Goal: Task Accomplishment & Management: Complete application form

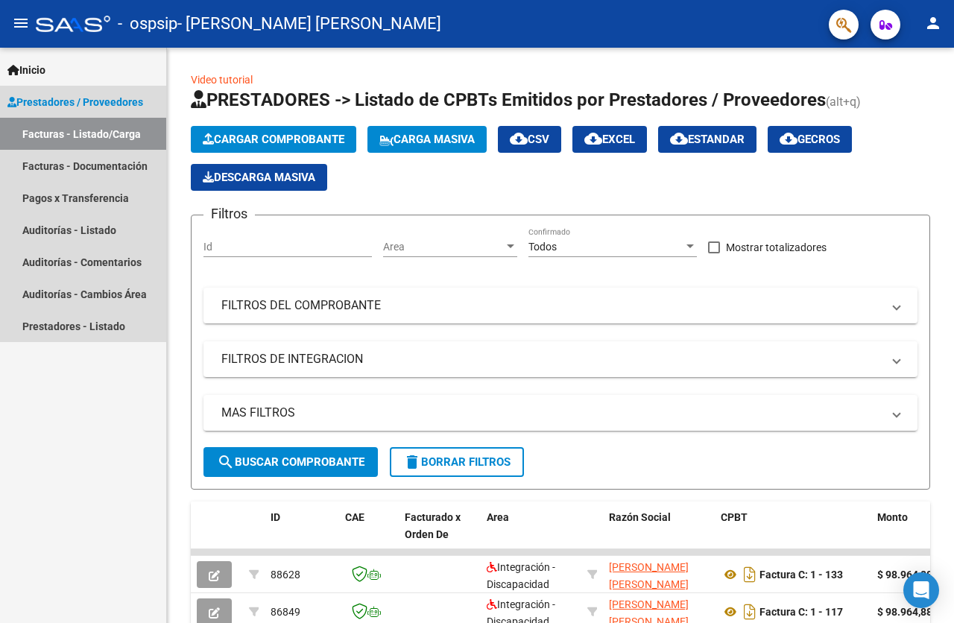
click at [121, 129] on link "Facturas - Listado/Carga" at bounding box center [83, 134] width 166 height 32
click at [110, 165] on link "Facturas - Documentación" at bounding box center [83, 166] width 166 height 32
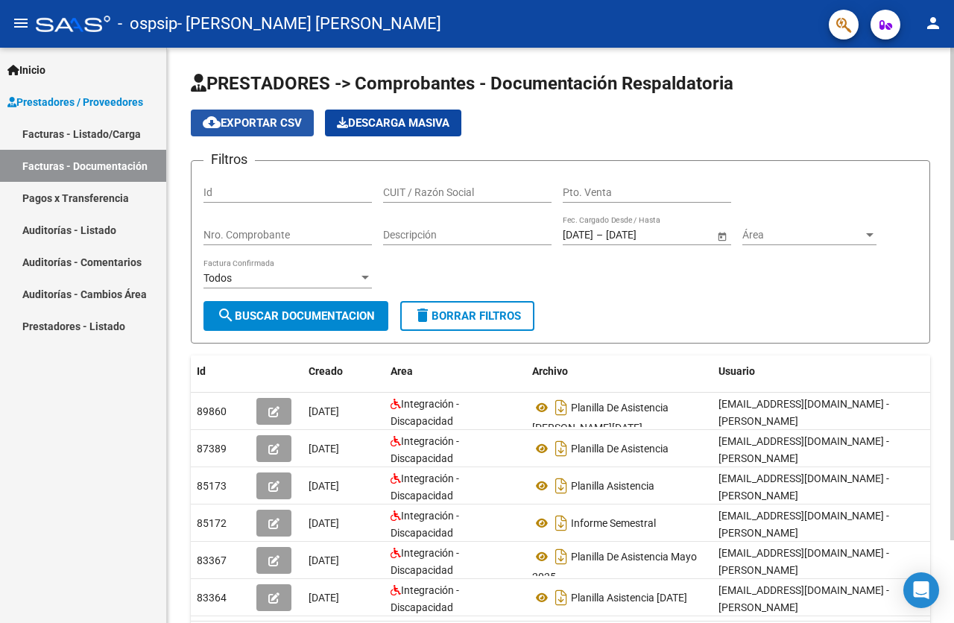
click at [248, 124] on span "cloud_download Exportar CSV" at bounding box center [252, 122] width 99 height 13
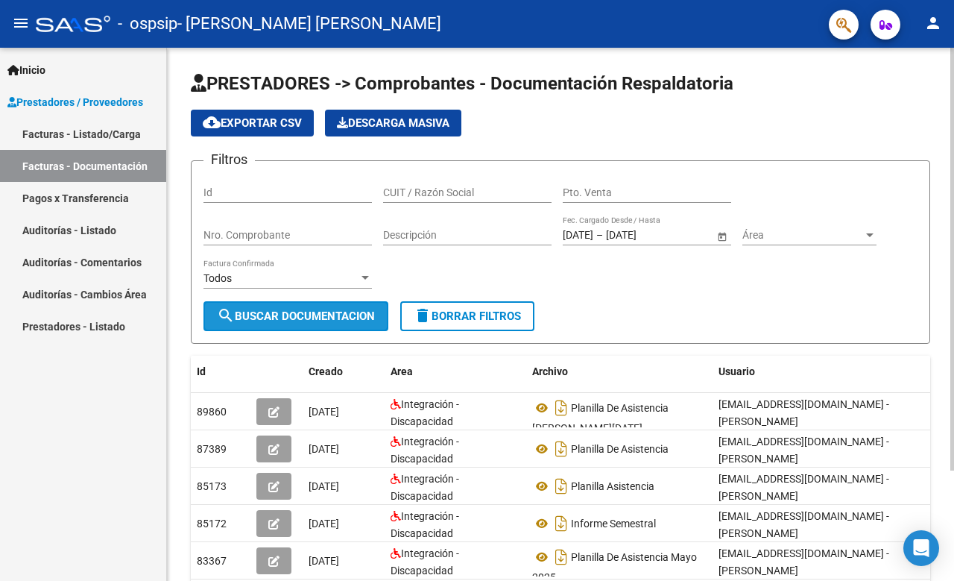
click at [271, 312] on span "search Buscar Documentacion" at bounding box center [296, 315] width 158 height 13
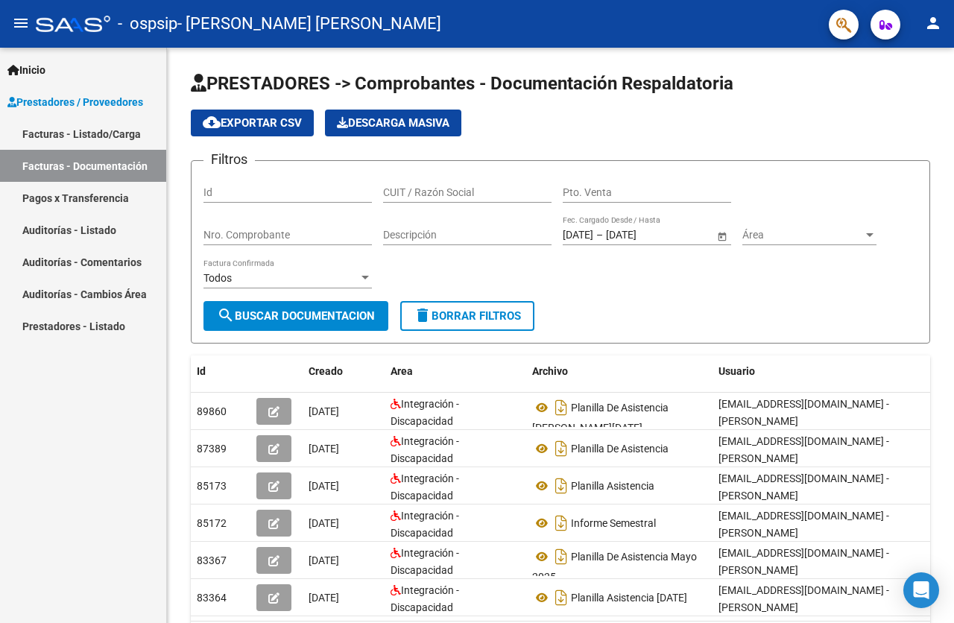
click at [92, 132] on link "Facturas - Listado/Carga" at bounding box center [83, 134] width 166 height 32
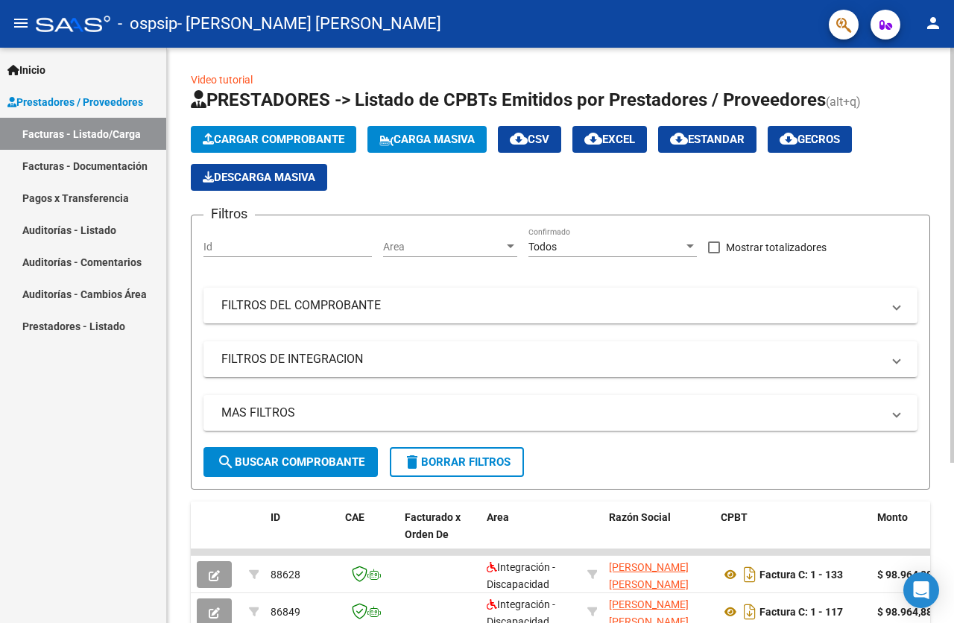
click at [262, 140] on span "Cargar Comprobante" at bounding box center [274, 139] width 142 height 13
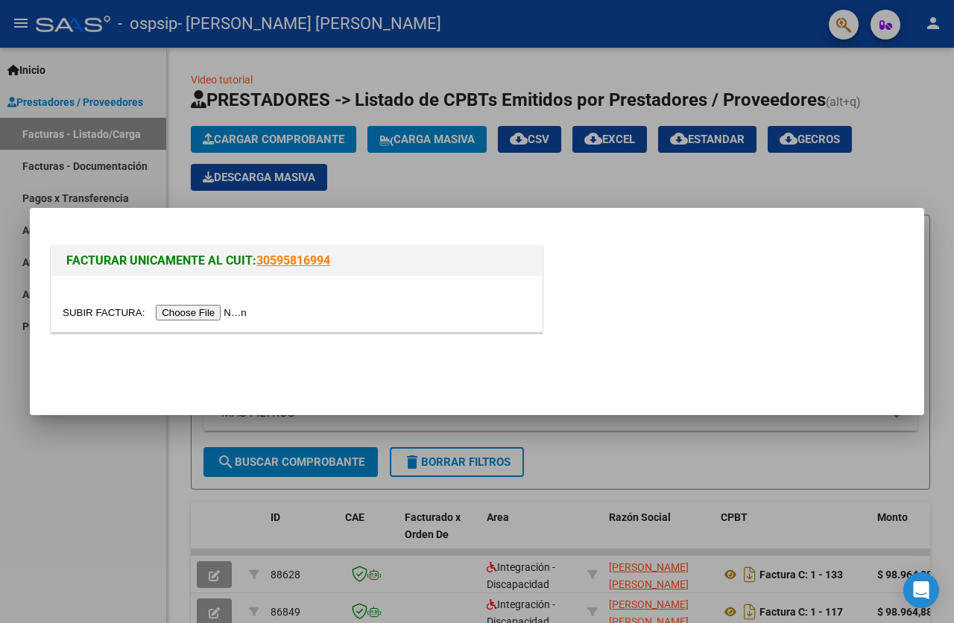
click at [237, 309] on input "file" at bounding box center [157, 313] width 189 height 16
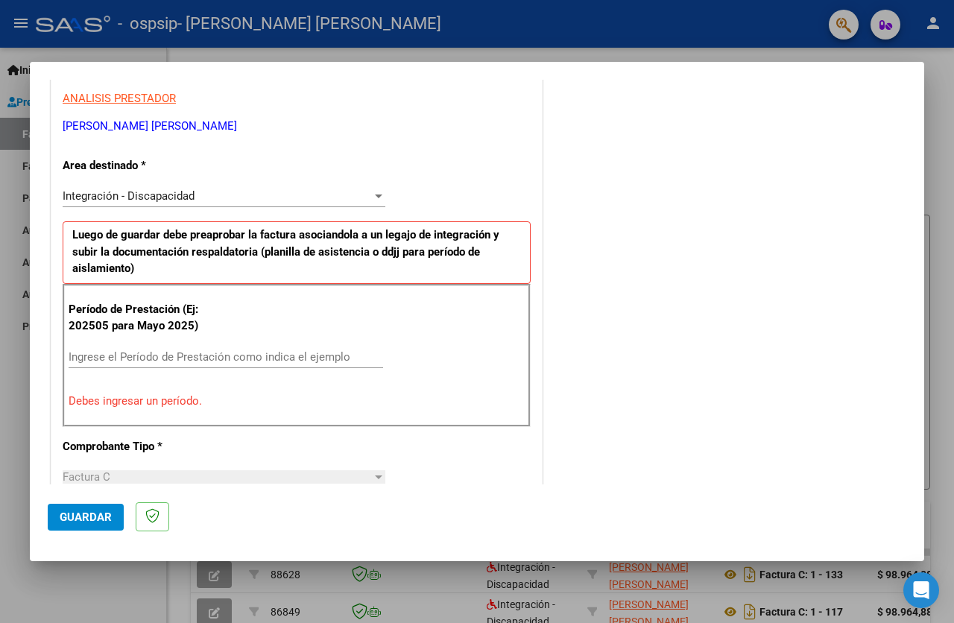
scroll to position [288, 0]
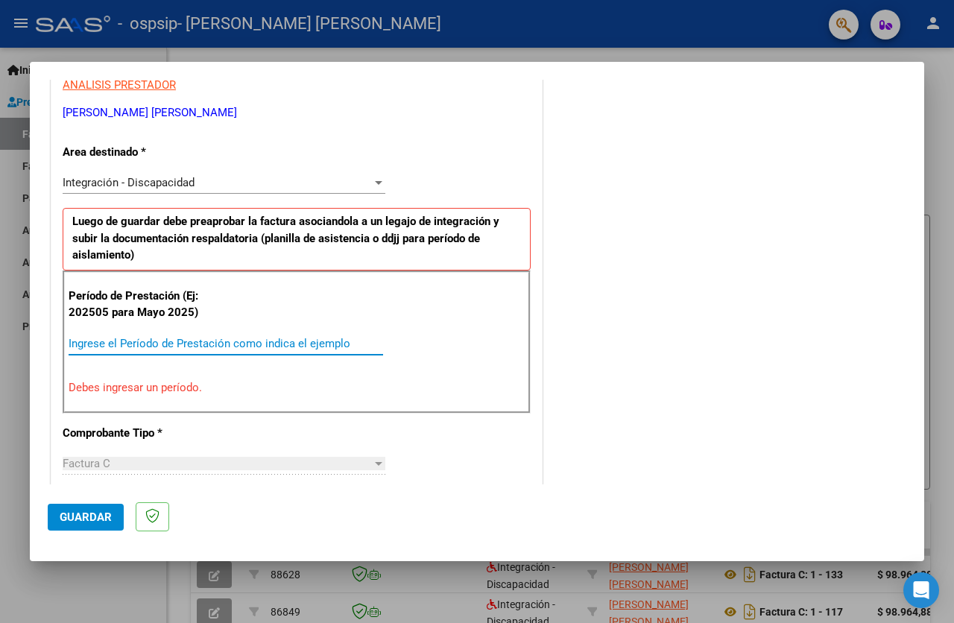
click at [139, 340] on input "Ingrese el Período de Prestación como indica el ejemplo" at bounding box center [226, 343] width 315 height 13
type input "9"
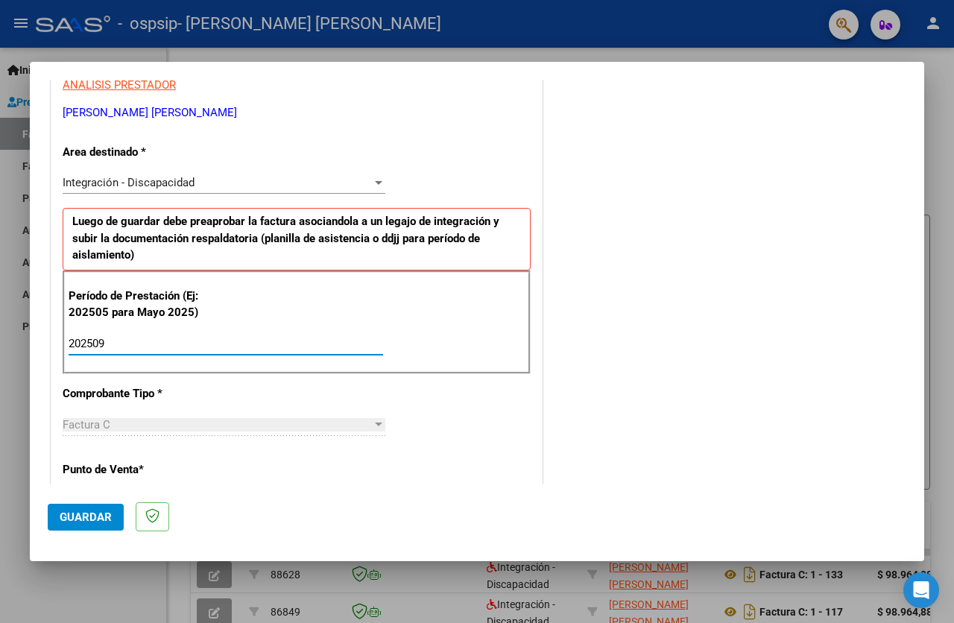
type input "202509"
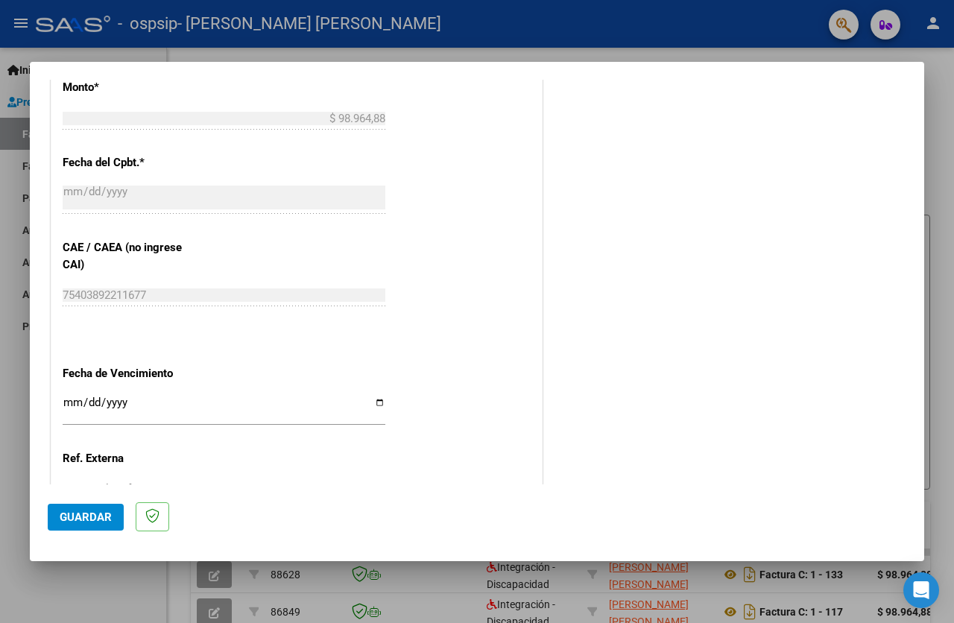
scroll to position [826, 0]
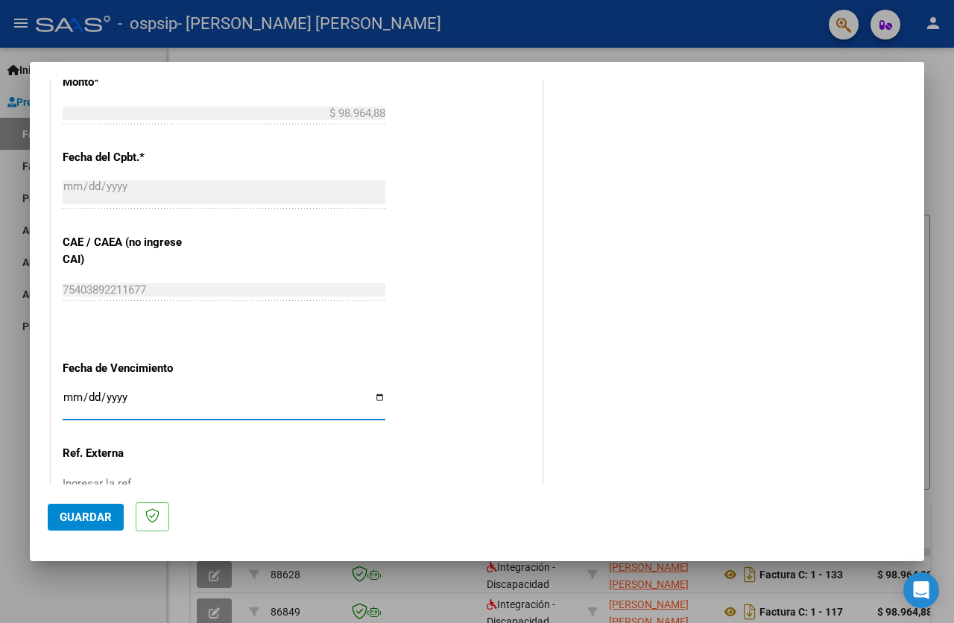
click at [68, 391] on input "Ingresar la fecha" at bounding box center [224, 403] width 323 height 24
type input "[DATE]"
click at [132, 477] on input "Ingresar la ref." at bounding box center [224, 483] width 323 height 13
click at [95, 517] on span "Guardar" at bounding box center [86, 517] width 52 height 13
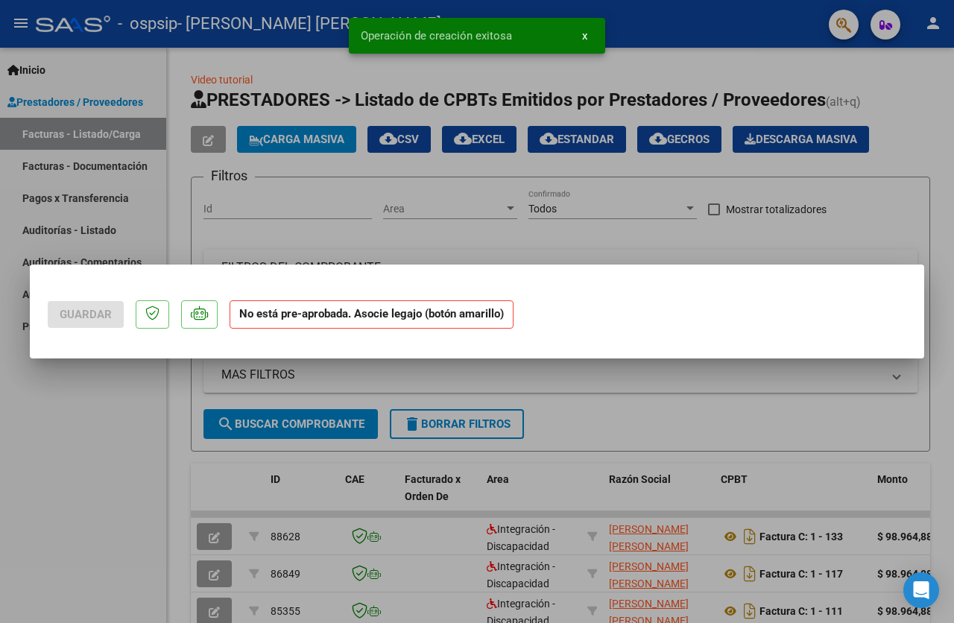
scroll to position [0, 0]
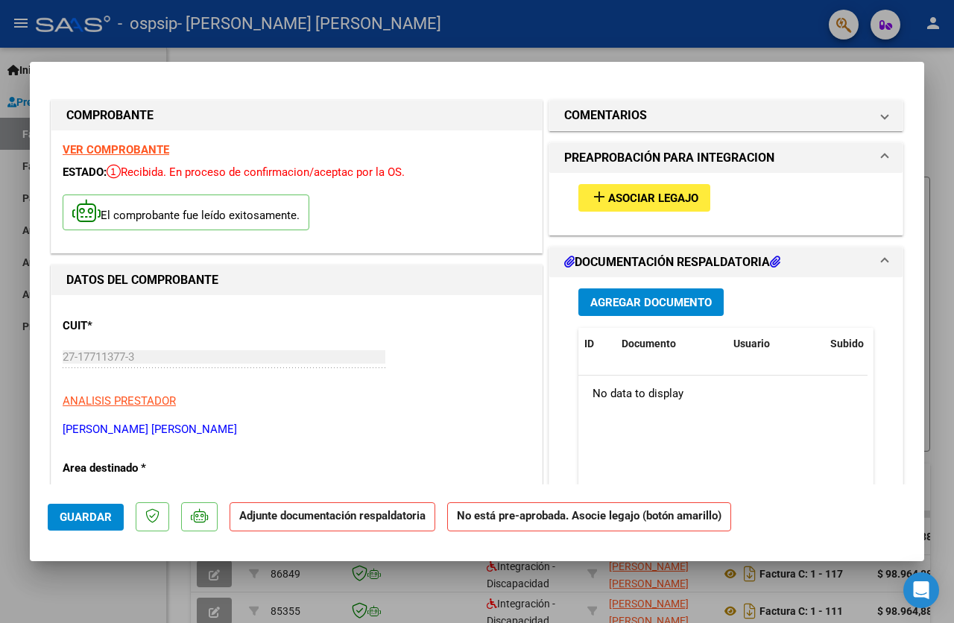
click at [632, 298] on span "Agregar Documento" at bounding box center [650, 302] width 121 height 13
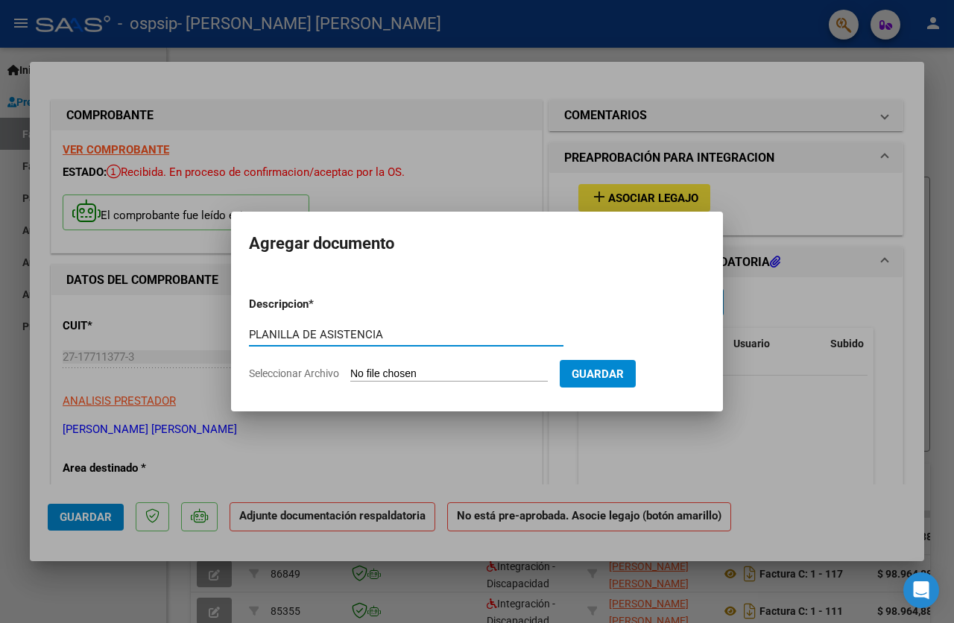
type input "PLANILLA DE ASISTENCIA"
click at [312, 371] on span "Seleccionar Archivo" at bounding box center [294, 373] width 90 height 12
click at [350, 371] on input "Seleccionar Archivo" at bounding box center [449, 374] width 198 height 14
type input "C:\fakepath\PLANILLA ASISTENCIA [PERSON_NAME] [DATE] OSPSIP.pdf"
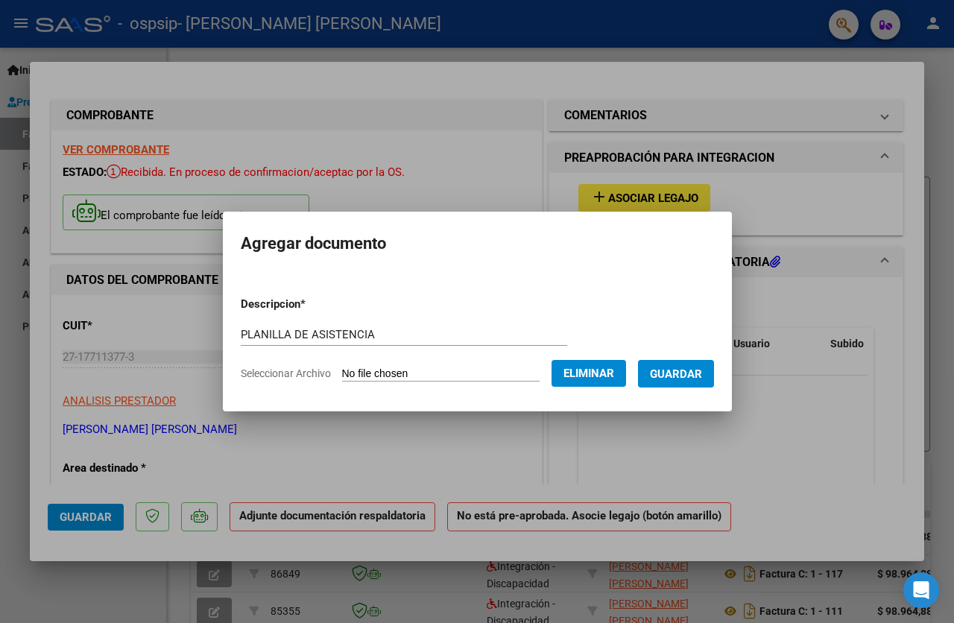
click at [690, 369] on span "Guardar" at bounding box center [676, 373] width 52 height 13
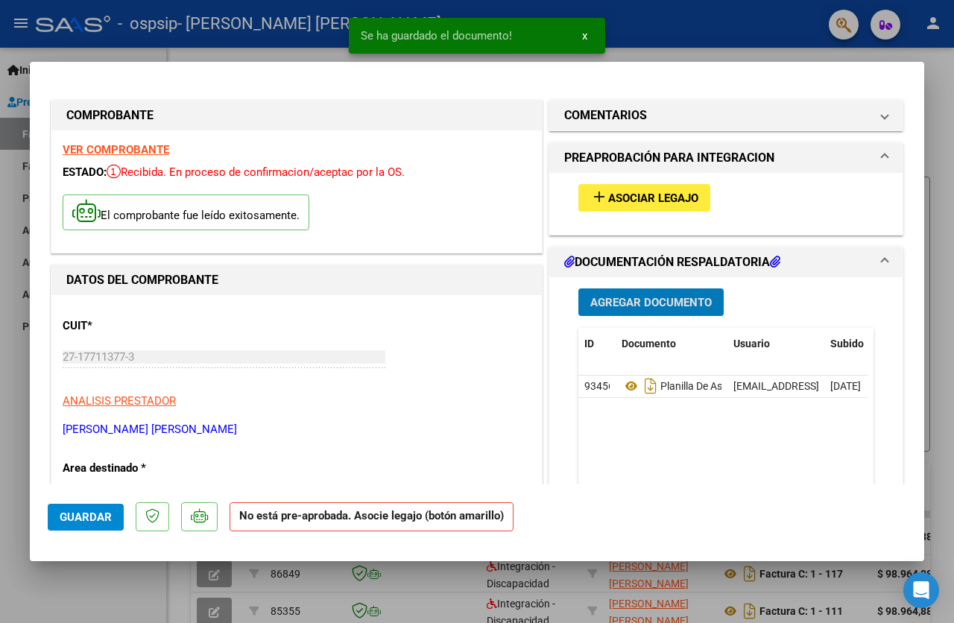
click at [93, 515] on span "Guardar" at bounding box center [86, 517] width 52 height 13
click at [587, 37] on button "x" at bounding box center [584, 35] width 29 height 27
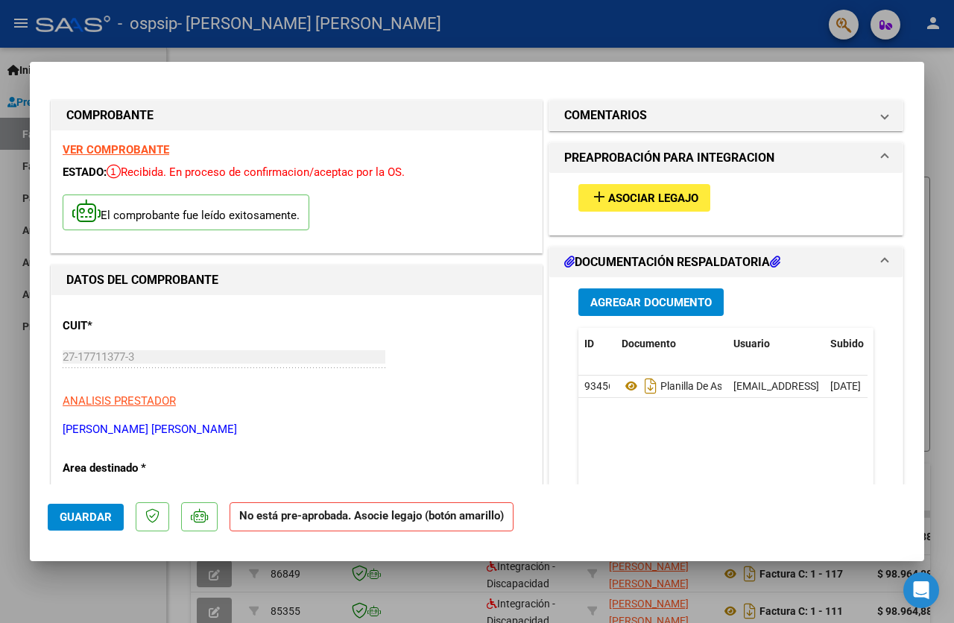
click at [640, 196] on span "Asociar Legajo" at bounding box center [653, 198] width 90 height 13
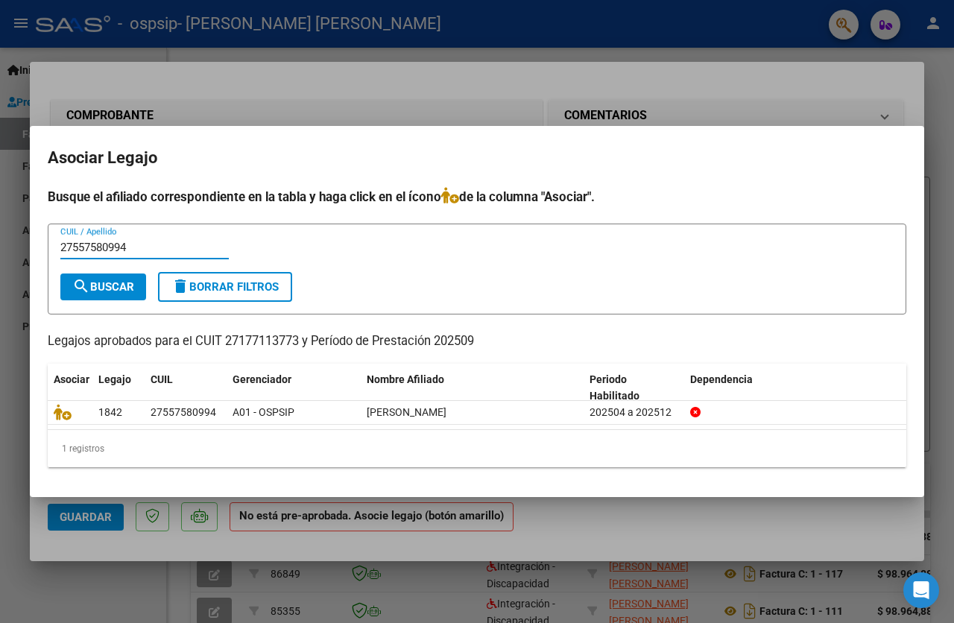
type input "27557580994"
click at [108, 288] on span "search Buscar" at bounding box center [103, 286] width 62 height 13
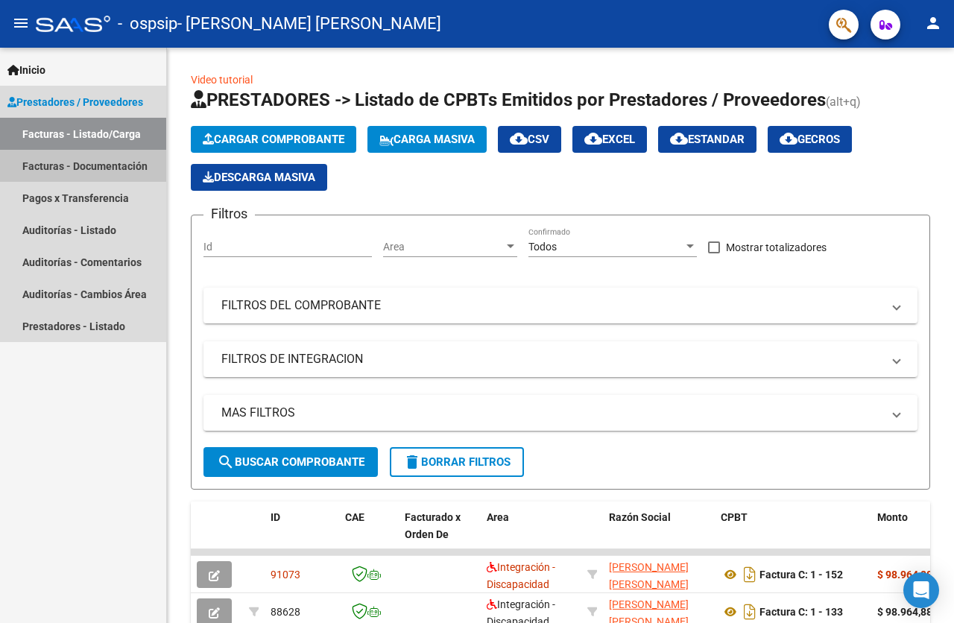
click at [116, 165] on link "Facturas - Documentación" at bounding box center [83, 166] width 166 height 32
